Goal: Transaction & Acquisition: Purchase product/service

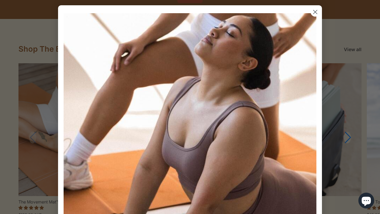
click at [316, 12] on icon "Close dialog" at bounding box center [315, 12] width 4 height 4
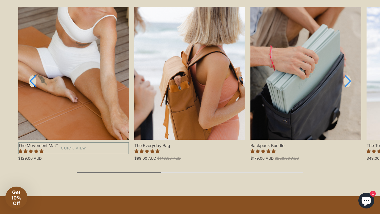
scroll to position [579, 0]
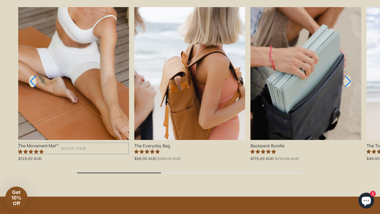
click at [72, 81] on link "The Movement Mat™" at bounding box center [73, 73] width 111 height 133
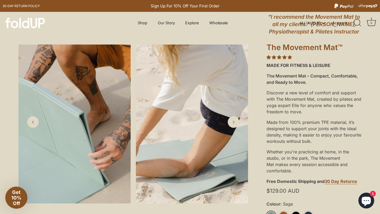
scroll to position [50, 0]
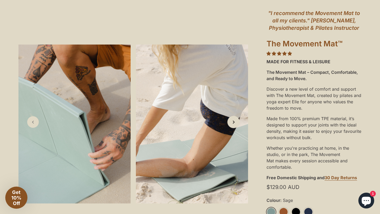
click at [232, 123] on icon "Next slide" at bounding box center [234, 122] width 6 height 6
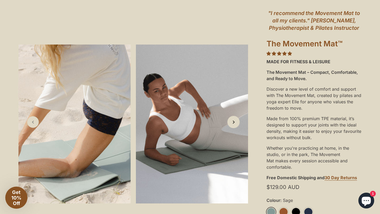
click at [232, 123] on icon "Next slide" at bounding box center [234, 122] width 6 height 6
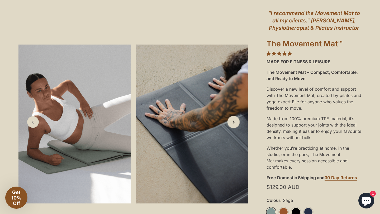
click at [232, 123] on icon "Next slide" at bounding box center [234, 122] width 6 height 6
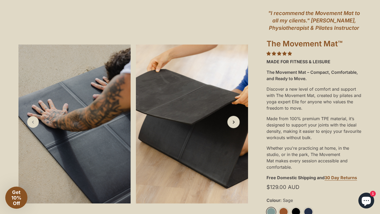
click at [232, 123] on icon "Next slide" at bounding box center [234, 122] width 6 height 6
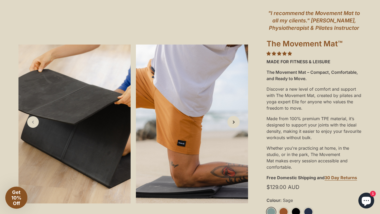
click at [232, 123] on icon "Next slide" at bounding box center [234, 122] width 6 height 6
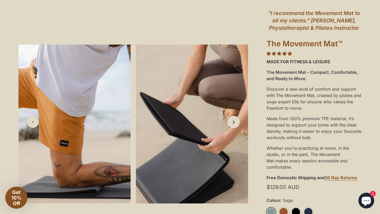
click at [232, 123] on icon "Next slide" at bounding box center [234, 122] width 6 height 6
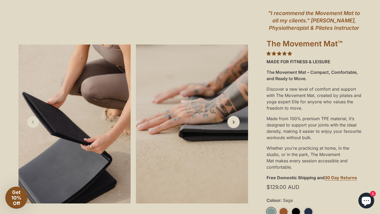
click at [232, 123] on icon "Next slide" at bounding box center [234, 122] width 6 height 6
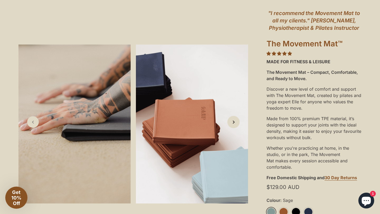
click at [232, 123] on icon "Next slide" at bounding box center [234, 122] width 6 height 6
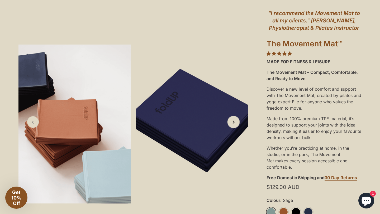
click at [232, 123] on icon "Next slide" at bounding box center [234, 122] width 6 height 6
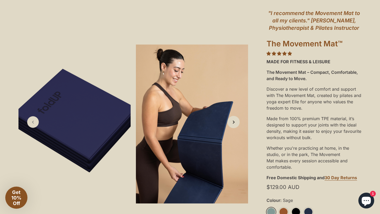
click at [232, 123] on icon "Next slide" at bounding box center [234, 122] width 6 height 6
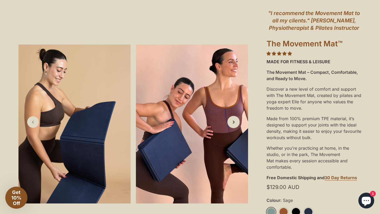
click at [232, 123] on icon "Next slide" at bounding box center [234, 122] width 6 height 6
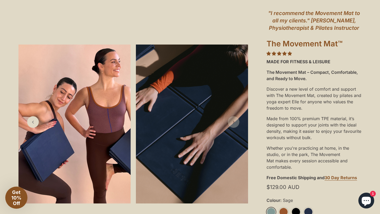
click at [232, 123] on icon "Next slide" at bounding box center [233, 121] width 5 height 5
click at [183, 81] on img at bounding box center [192, 124] width 112 height 159
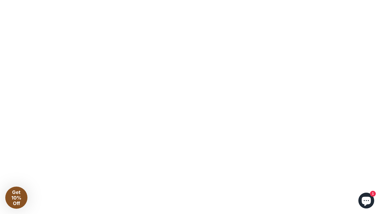
scroll to position [8799, 0]
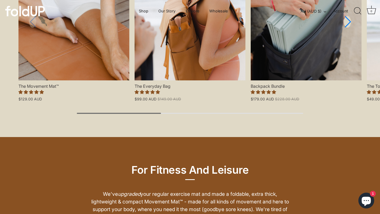
scroll to position [376, 0]
